Goal: Task Accomplishment & Management: Use online tool/utility

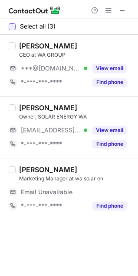
click at [11, 26] on div at bounding box center [12, 26] width 7 height 7
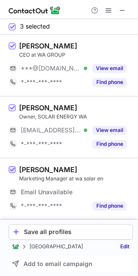
click at [14, 171] on span at bounding box center [12, 170] width 7 height 7
click at [43, 234] on div "Save selected" at bounding box center [76, 232] width 105 height 7
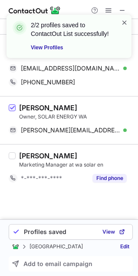
click at [123, 23] on span at bounding box center [124, 22] width 7 height 9
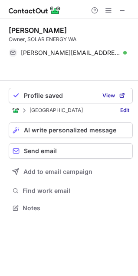
scroll to position [188, 138]
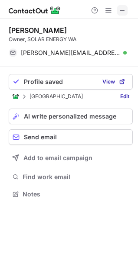
click at [126, 10] on button at bounding box center [122, 10] width 10 height 10
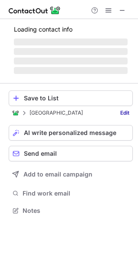
scroll to position [202, 138]
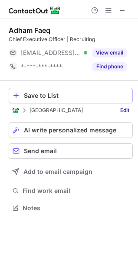
click at [59, 92] on div "Save to List" at bounding box center [76, 95] width 105 height 7
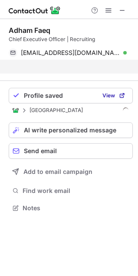
scroll to position [188, 138]
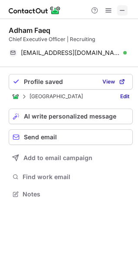
click at [123, 11] on span at bounding box center [122, 10] width 7 height 7
click at [124, 12] on span at bounding box center [122, 10] width 7 height 7
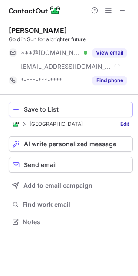
scroll to position [216, 138]
click at [61, 107] on div "Save to List" at bounding box center [76, 109] width 105 height 7
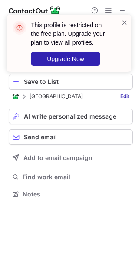
scroll to position [188, 138]
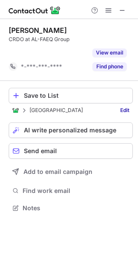
scroll to position [188, 138]
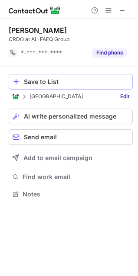
click at [68, 83] on div "Save to List" at bounding box center [76, 81] width 105 height 7
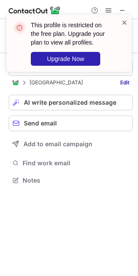
scroll to position [174, 138]
click at [123, 20] on span at bounding box center [124, 22] width 7 height 9
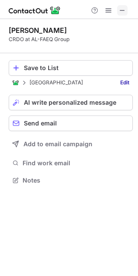
click at [123, 10] on span at bounding box center [122, 10] width 7 height 7
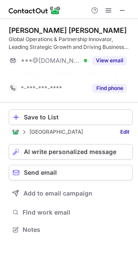
scroll to position [210, 138]
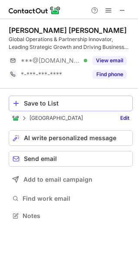
click at [61, 104] on div "Save to List" at bounding box center [76, 103] width 105 height 7
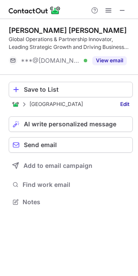
scroll to position [196, 138]
